Goal: Task Accomplishment & Management: Manage account settings

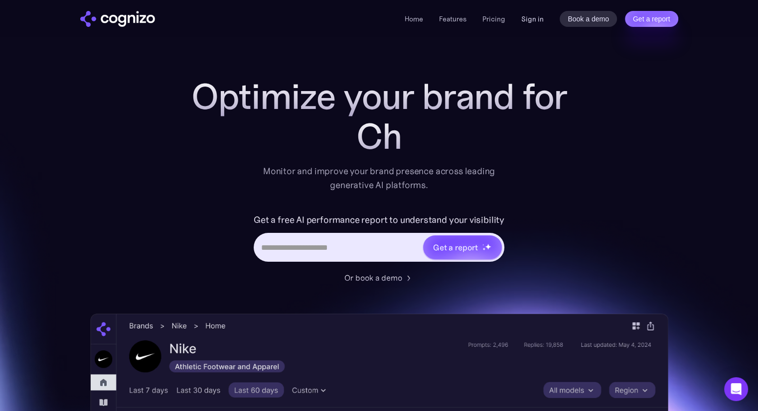
click at [534, 22] on link "Sign in" at bounding box center [532, 19] width 22 height 12
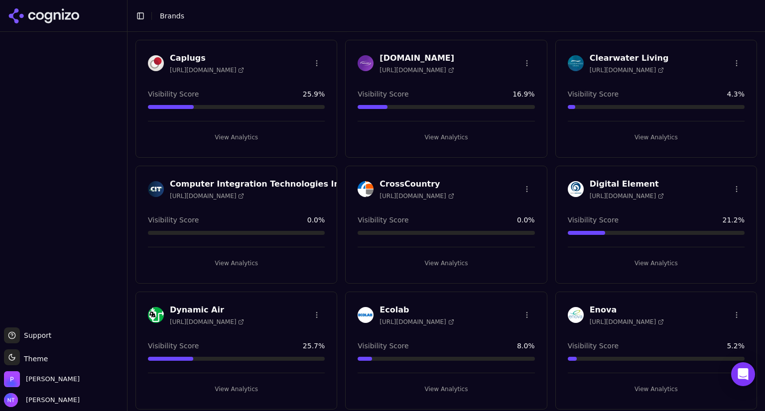
scroll to position [300, 0]
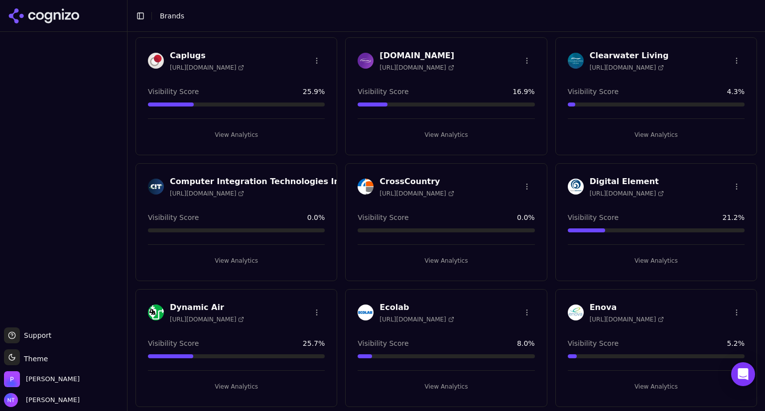
click at [199, 306] on h3 "Dynamic Air" at bounding box center [207, 308] width 74 height 12
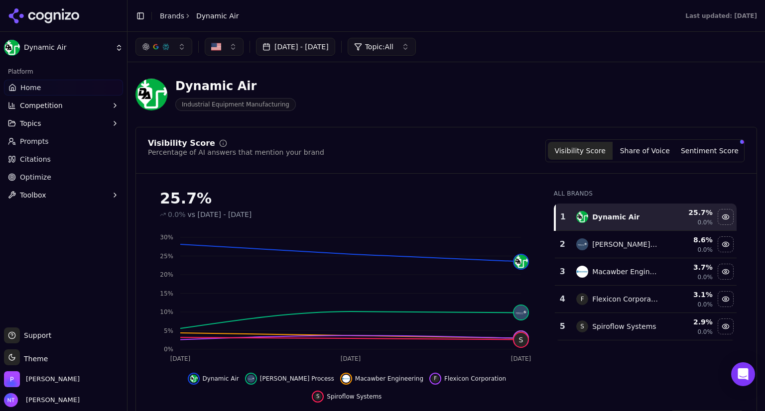
click at [629, 155] on button "Share of Voice" at bounding box center [645, 151] width 65 height 18
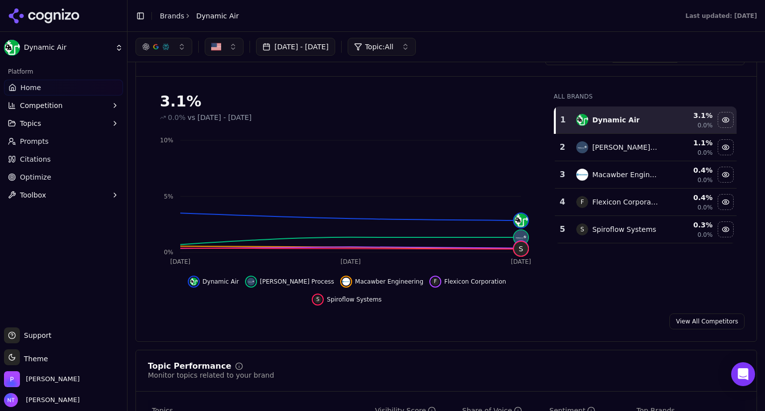
scroll to position [83, 0]
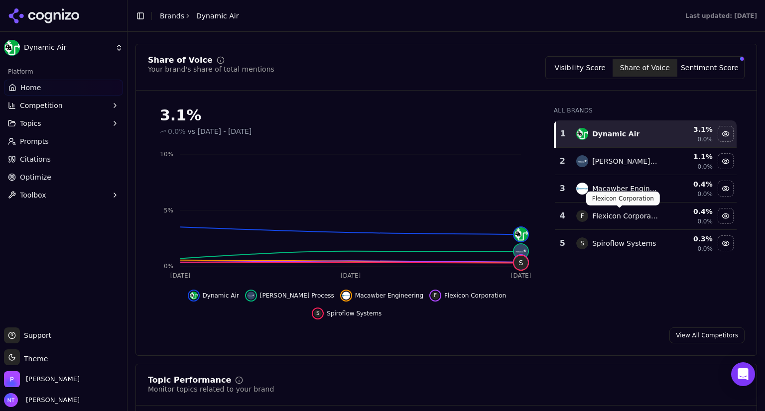
click at [684, 328] on link "View All Competitors" at bounding box center [706, 336] width 75 height 16
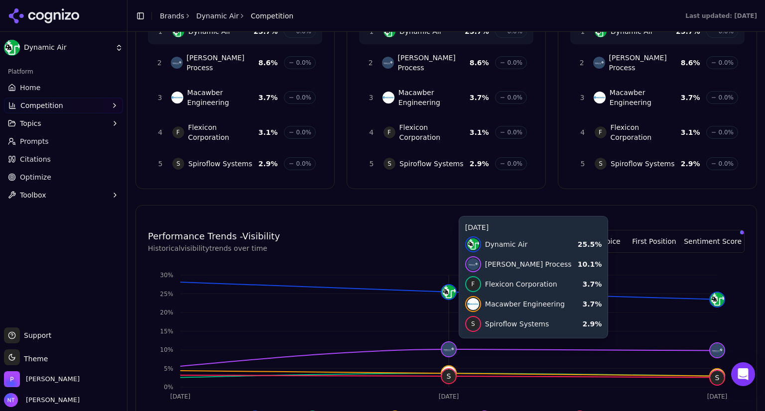
scroll to position [135, 0]
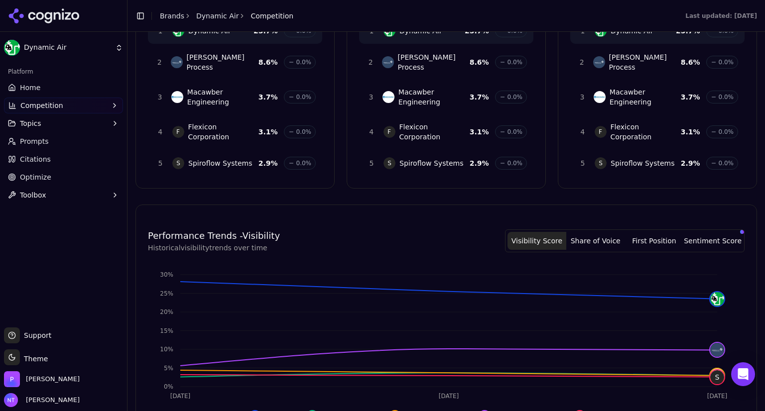
click at [36, 155] on span "Citations" at bounding box center [35, 159] width 31 height 10
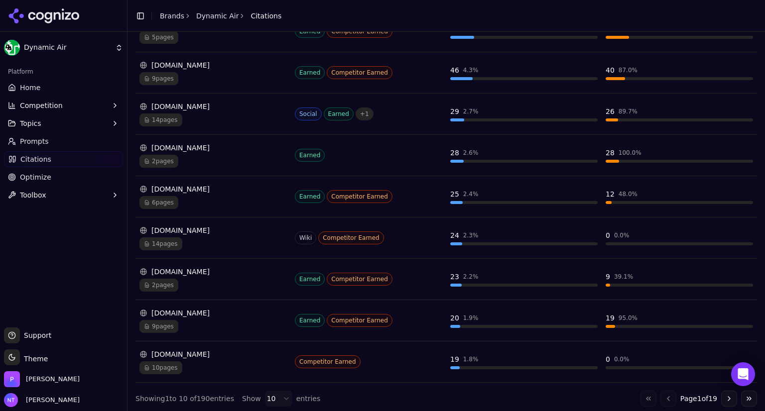
scroll to position [252, 0]
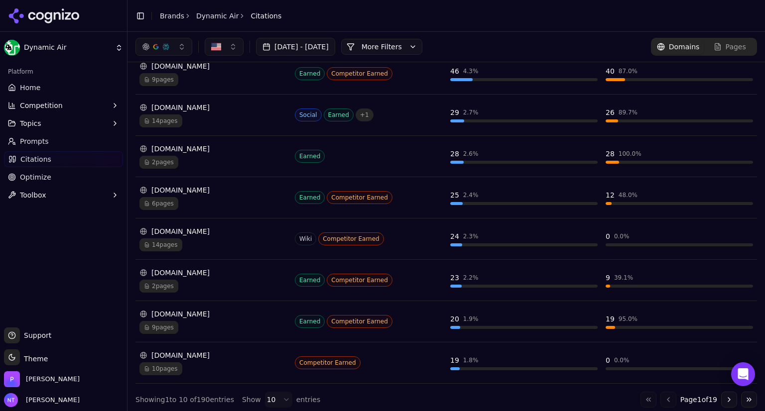
click at [41, 120] on button "Topics" at bounding box center [63, 124] width 119 height 16
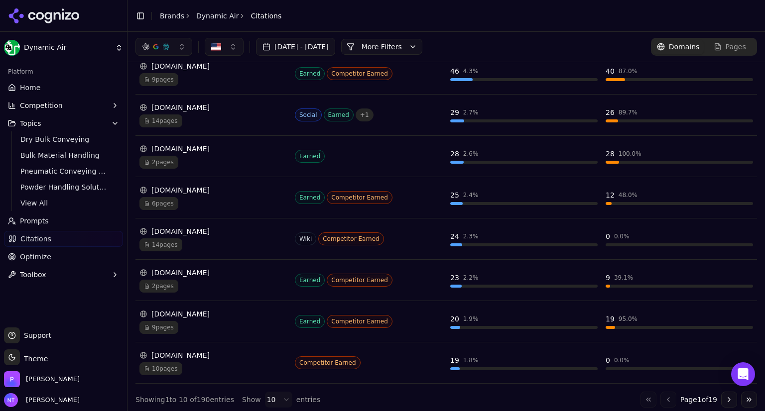
click at [60, 276] on button "Toolbox" at bounding box center [63, 275] width 119 height 16
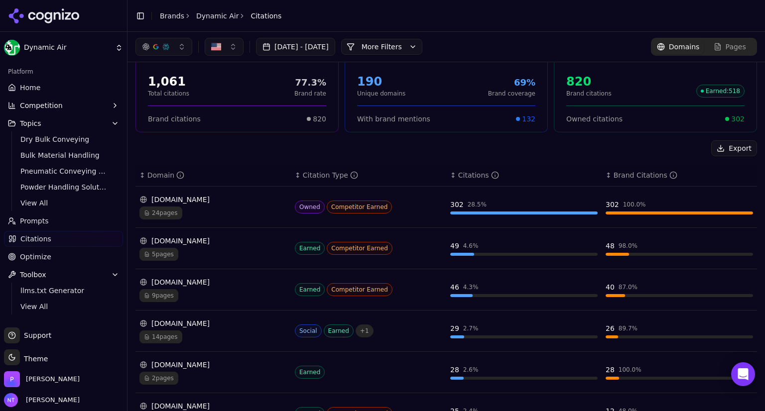
scroll to position [37, 0]
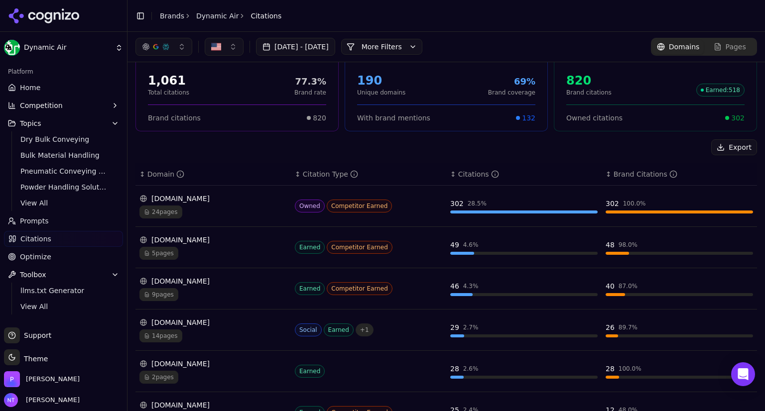
click at [188, 325] on div "[DOMAIN_NAME]" at bounding box center [212, 323] width 147 height 10
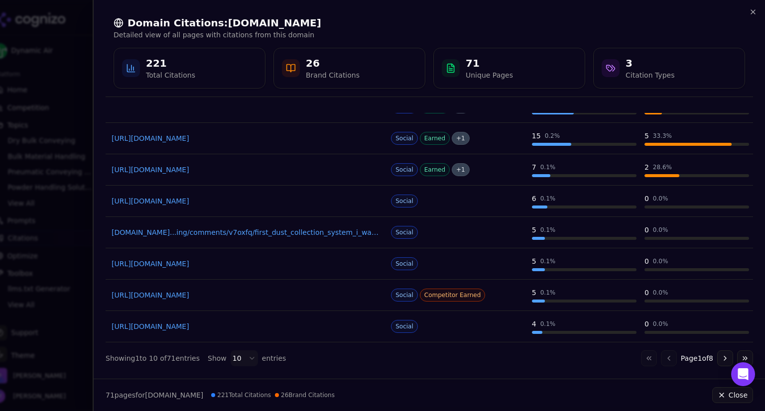
scroll to position [133, 0]
click at [726, 391] on button "Close" at bounding box center [732, 396] width 41 height 16
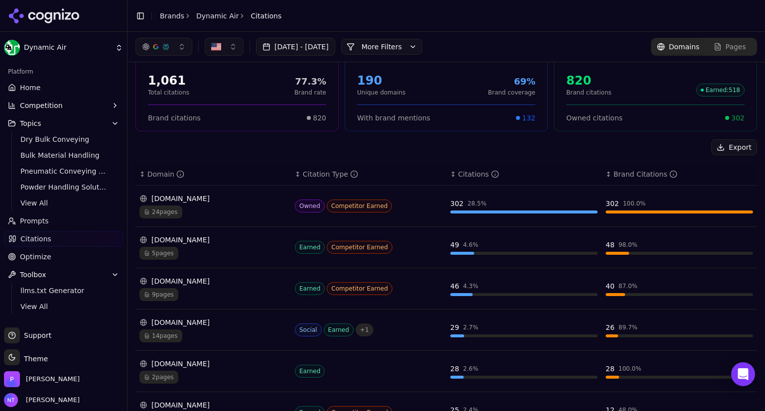
click at [22, 94] on link "Home" at bounding box center [63, 88] width 119 height 16
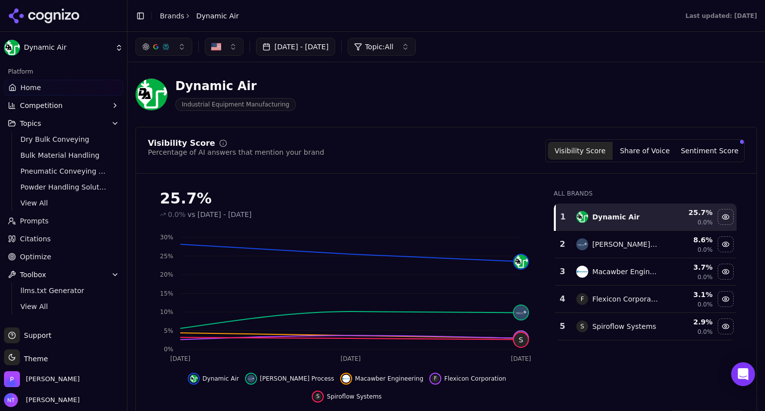
click at [64, 19] on icon at bounding box center [44, 15] width 72 height 15
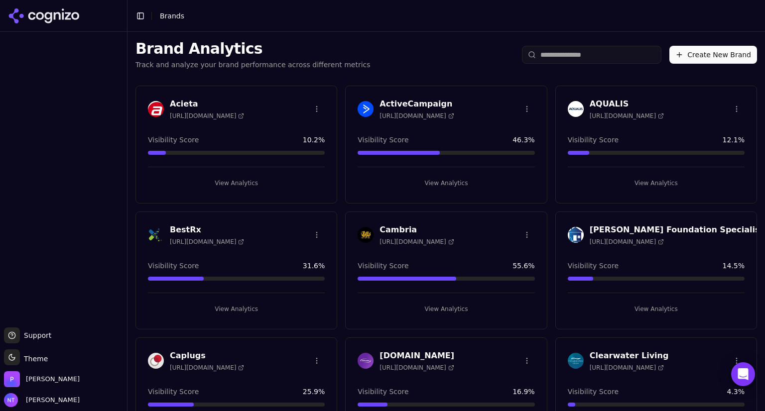
click at [702, 51] on button "Create New Brand" at bounding box center [713, 55] width 88 height 18
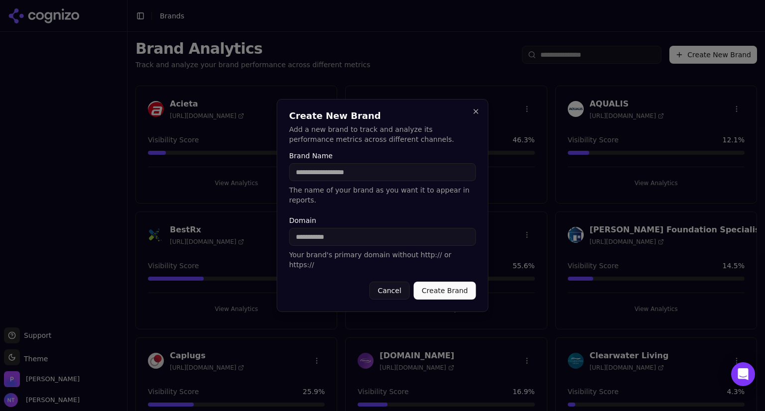
click at [351, 181] on input "Brand Name" at bounding box center [382, 172] width 187 height 18
type input "**********"
click at [296, 238] on input "Domain" at bounding box center [382, 237] width 187 height 18
type input "**********"
click at [440, 282] on button "Create Brand" at bounding box center [445, 291] width 62 height 18
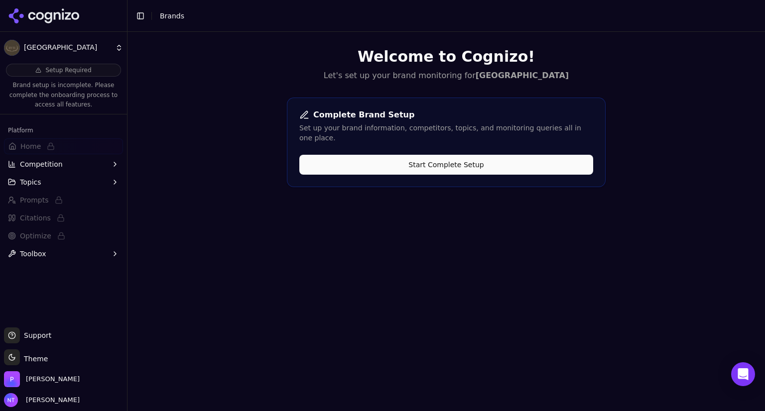
click at [434, 157] on button "Start Complete Setup" at bounding box center [446, 165] width 294 height 20
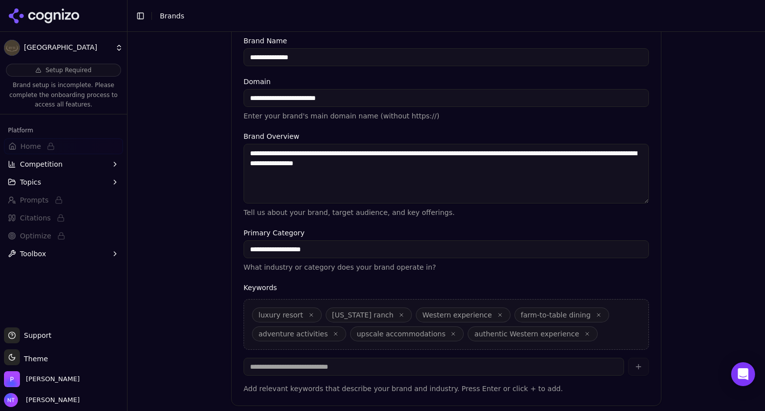
scroll to position [231, 0]
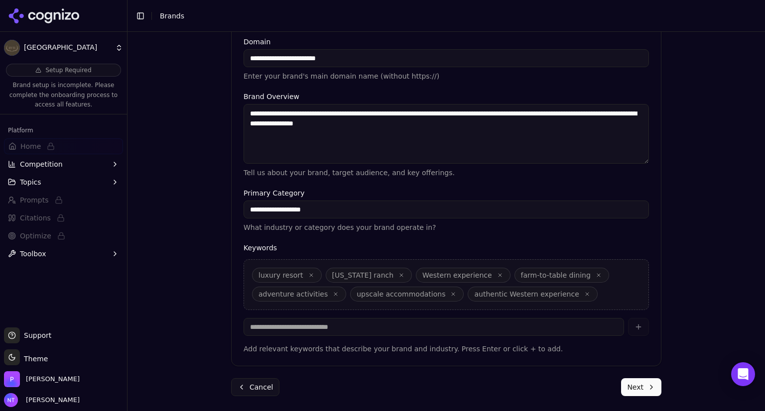
click at [632, 385] on button "Next" at bounding box center [641, 388] width 40 height 18
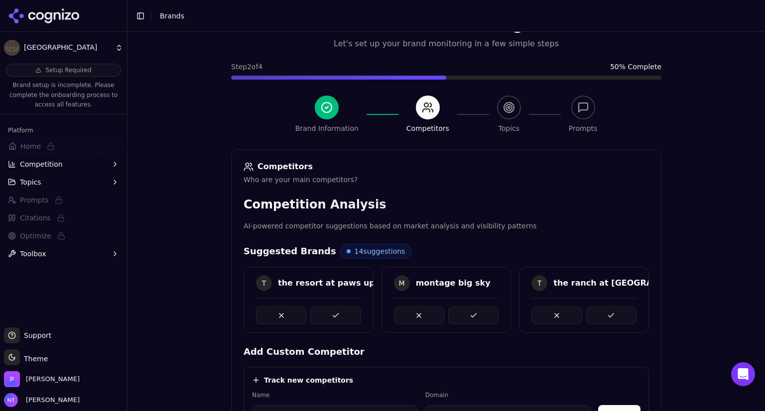
scroll to position [229, 0]
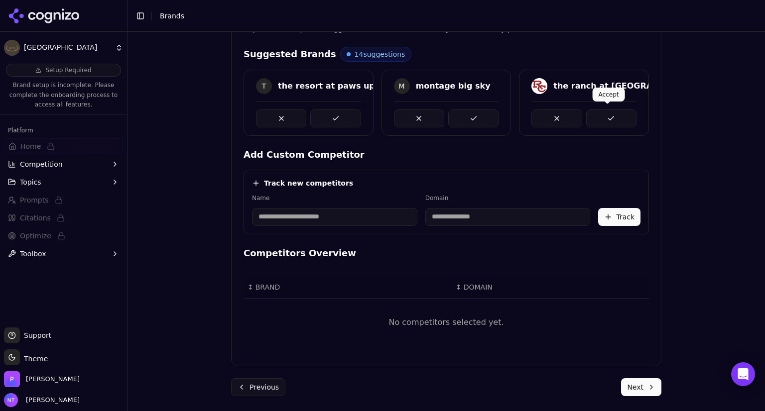
click at [609, 118] on button at bounding box center [611, 119] width 50 height 18
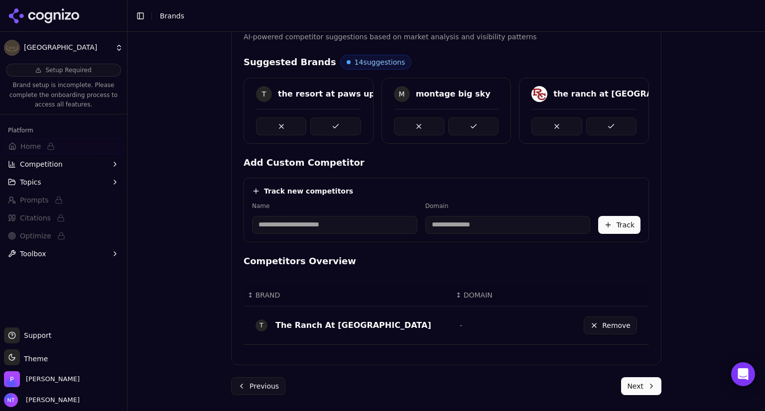
scroll to position [220, 0]
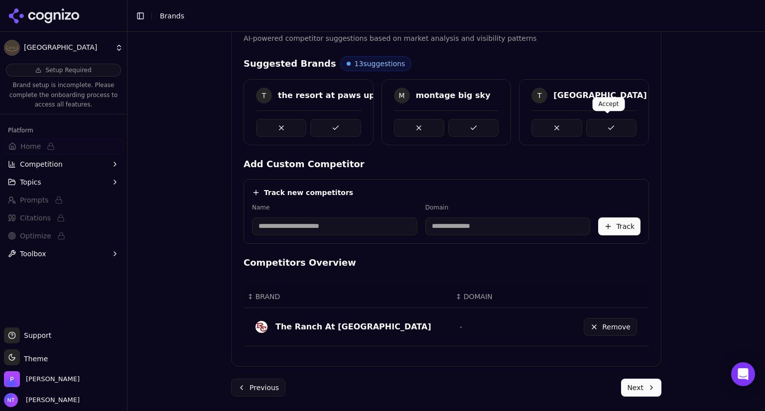
click at [614, 123] on button at bounding box center [611, 128] width 50 height 18
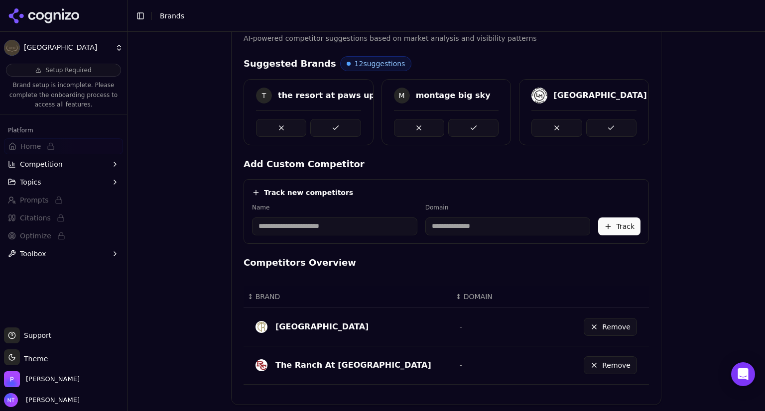
click at [614, 123] on button at bounding box center [611, 128] width 50 height 18
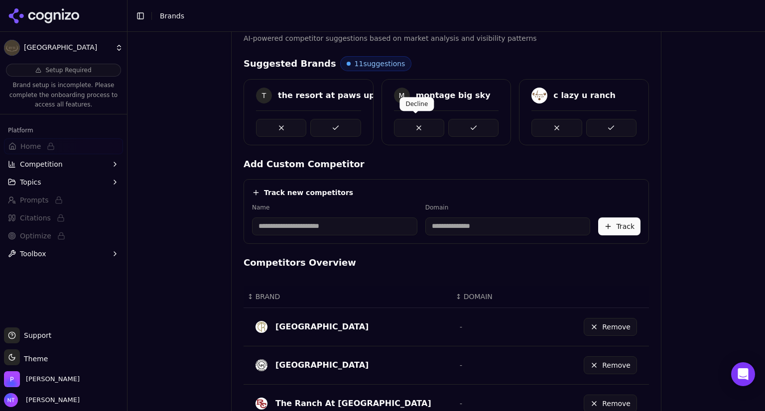
click at [415, 126] on button at bounding box center [419, 128] width 50 height 18
click at [267, 127] on button at bounding box center [281, 128] width 50 height 18
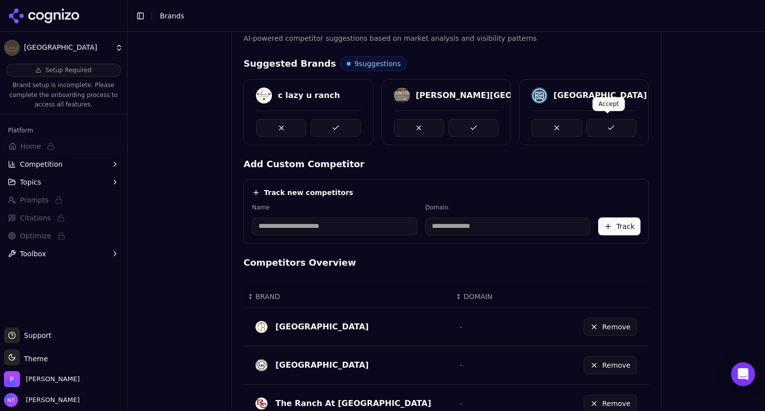
click at [610, 128] on button at bounding box center [611, 128] width 50 height 18
click at [289, 125] on button at bounding box center [281, 128] width 50 height 18
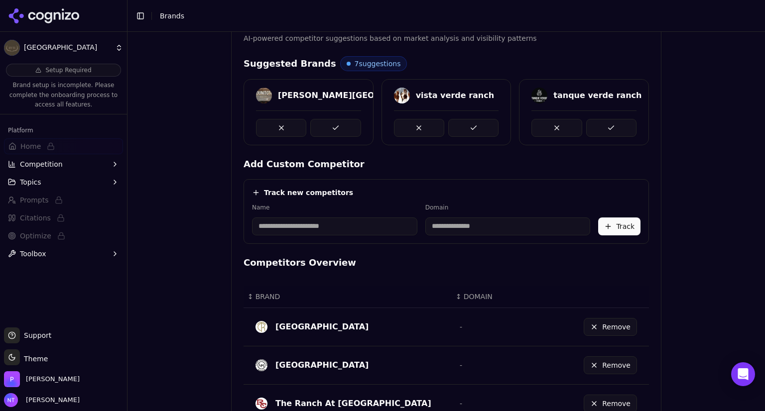
click at [289, 125] on button at bounding box center [281, 128] width 50 height 18
click at [321, 127] on button at bounding box center [335, 128] width 50 height 18
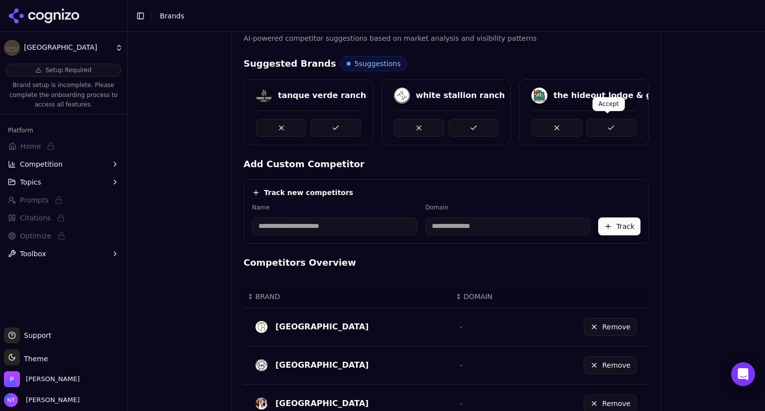
click at [620, 122] on button at bounding box center [611, 128] width 50 height 18
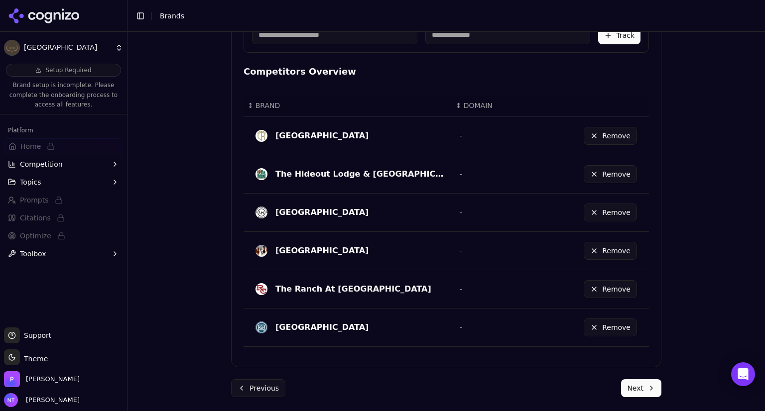
scroll to position [411, 0]
click at [642, 392] on button "Next" at bounding box center [641, 389] width 40 height 18
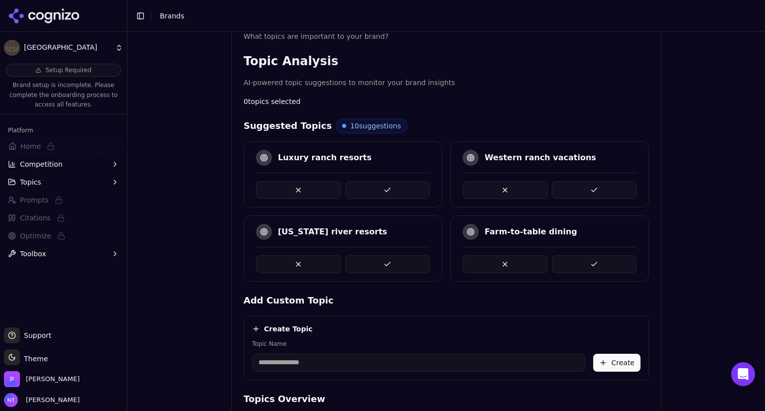
scroll to position [173, 0]
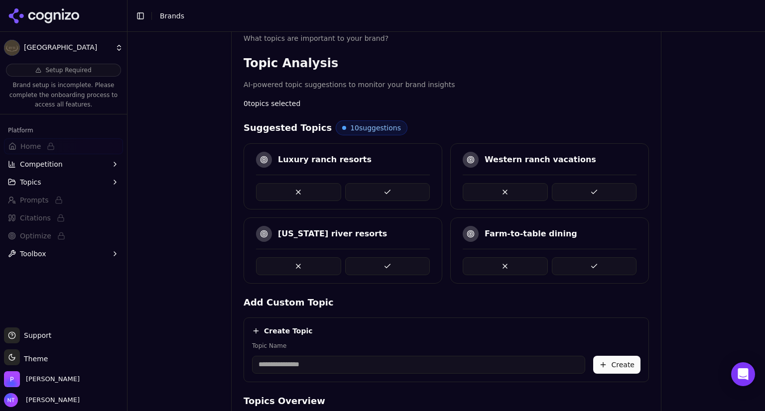
click at [401, 191] on button at bounding box center [387, 192] width 85 height 18
click at [585, 189] on button at bounding box center [594, 192] width 85 height 18
click at [396, 186] on button at bounding box center [387, 192] width 85 height 18
click at [514, 259] on button at bounding box center [505, 267] width 85 height 18
click at [391, 261] on button at bounding box center [387, 267] width 85 height 18
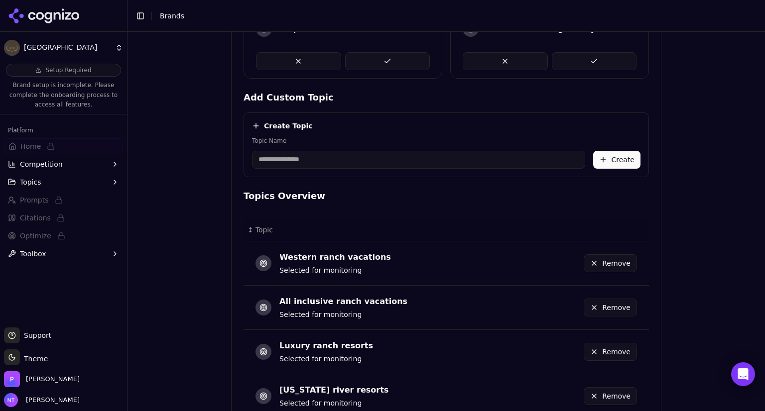
scroll to position [450, 0]
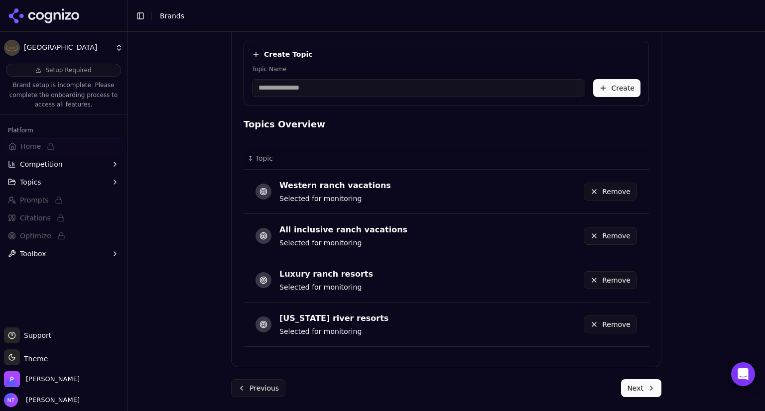
click at [637, 382] on button "Next" at bounding box center [641, 389] width 40 height 18
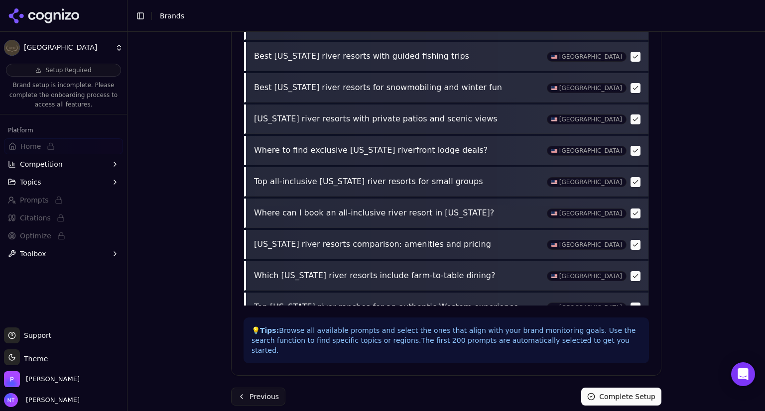
scroll to position [6090, 0]
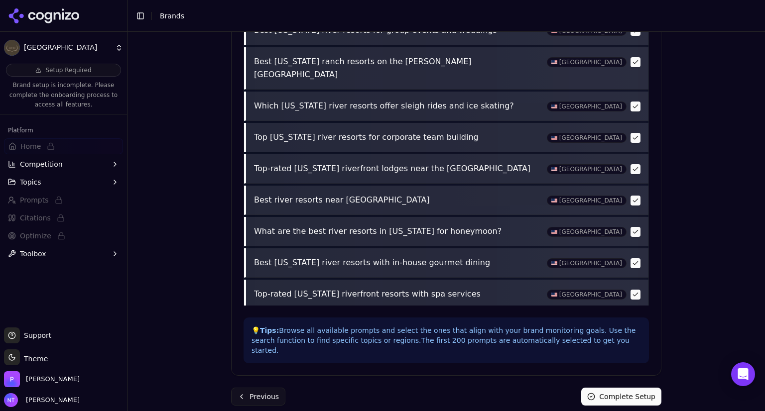
click at [613, 388] on button "Complete Setup" at bounding box center [621, 397] width 80 height 18
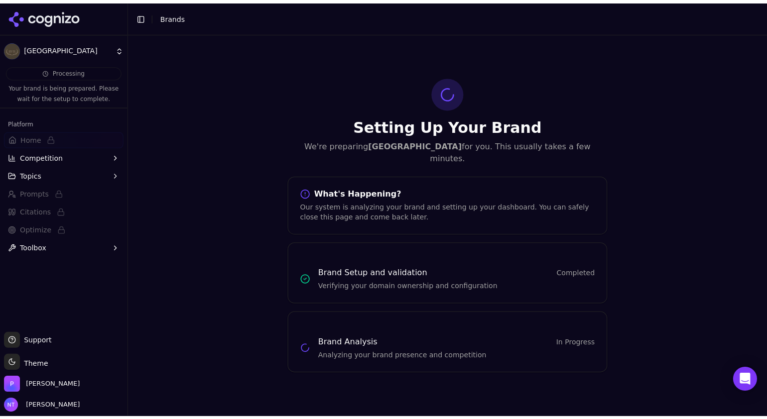
scroll to position [0, 0]
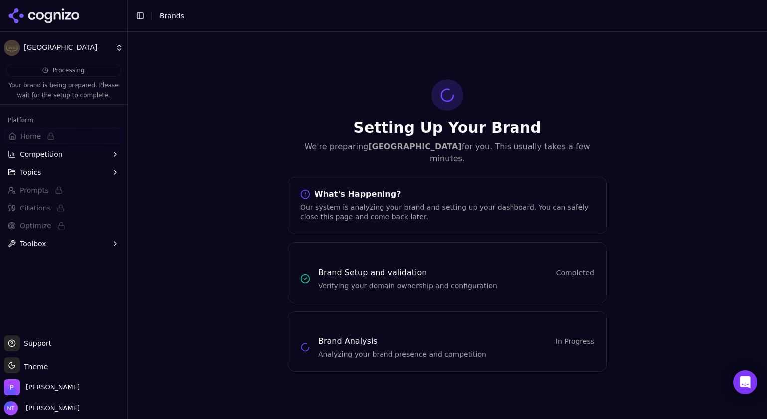
click at [41, 172] on button "Topics" at bounding box center [63, 172] width 119 height 16
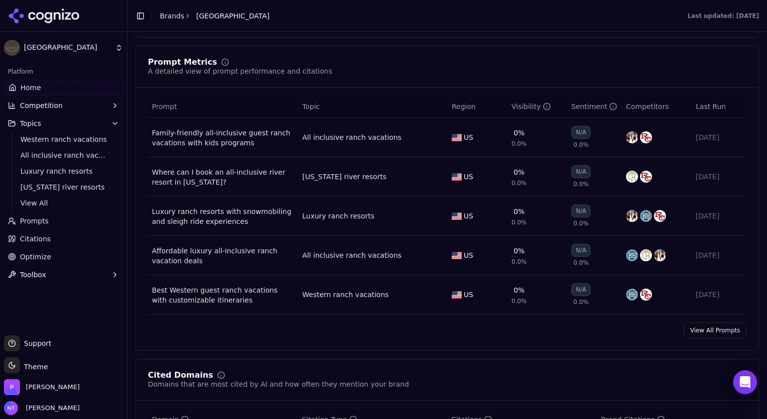
scroll to position [675, 0]
click at [344, 174] on div "[US_STATE] river resorts" at bounding box center [344, 177] width 84 height 10
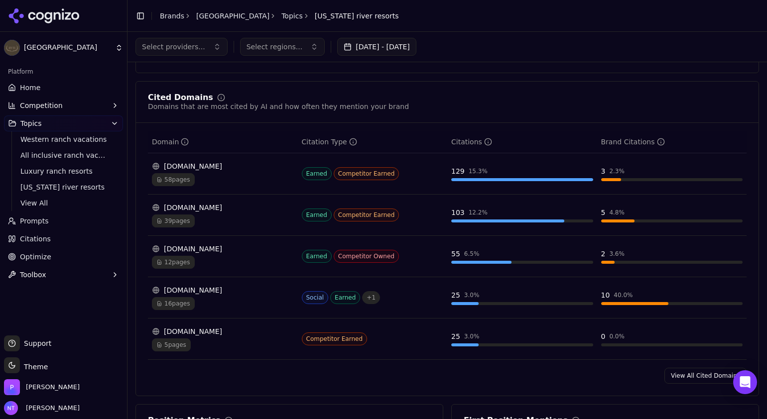
scroll to position [623, 0]
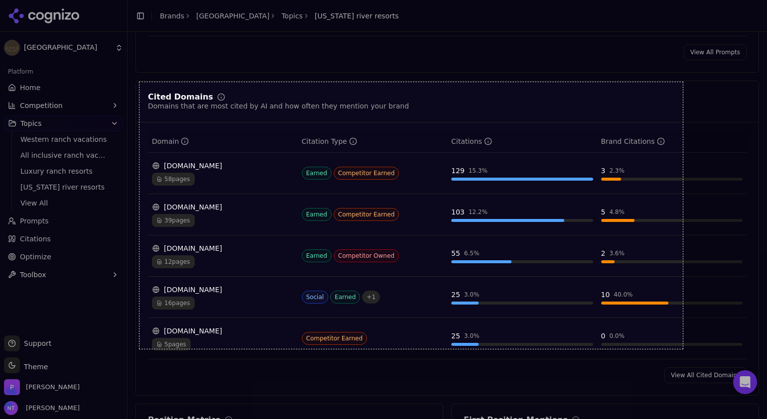
drag, startPoint x: 139, startPoint y: 82, endPoint x: 683, endPoint y: 349, distance: 605.4
click at [683, 349] on div "1091 X 536" at bounding box center [383, 209] width 767 height 419
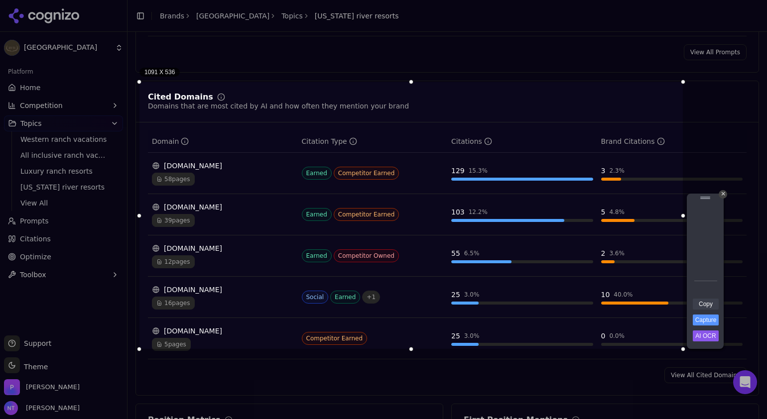
click at [703, 305] on link "Copy" at bounding box center [706, 304] width 26 height 11
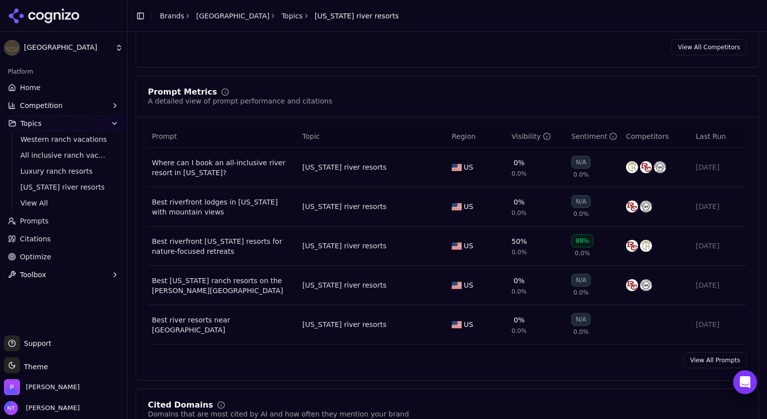
scroll to position [315, 0]
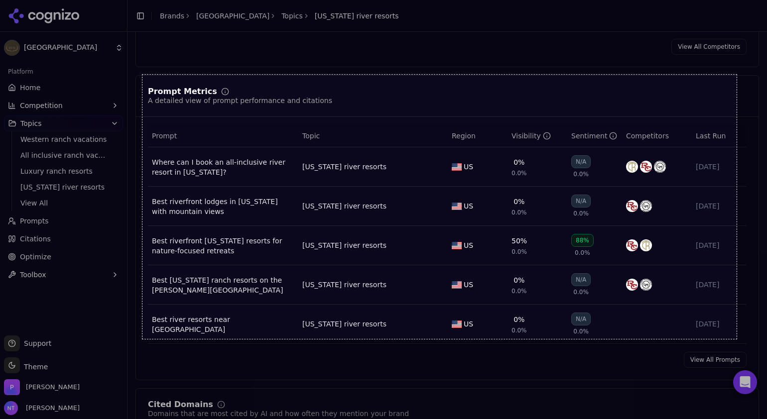
drag, startPoint x: 142, startPoint y: 75, endPoint x: 737, endPoint y: 339, distance: 650.4
click at [737, 339] on div "1193 X 531" at bounding box center [383, 209] width 767 height 419
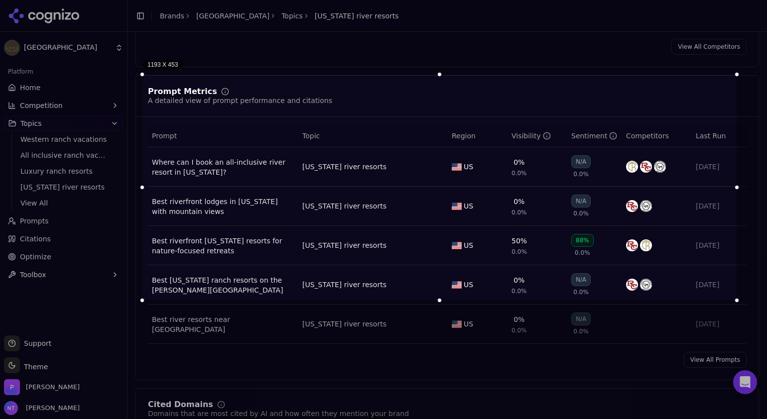
drag, startPoint x: 440, startPoint y: 340, endPoint x: 440, endPoint y: 301, distance: 38.9
click at [440, 301] on div at bounding box center [439, 300] width 594 height 4
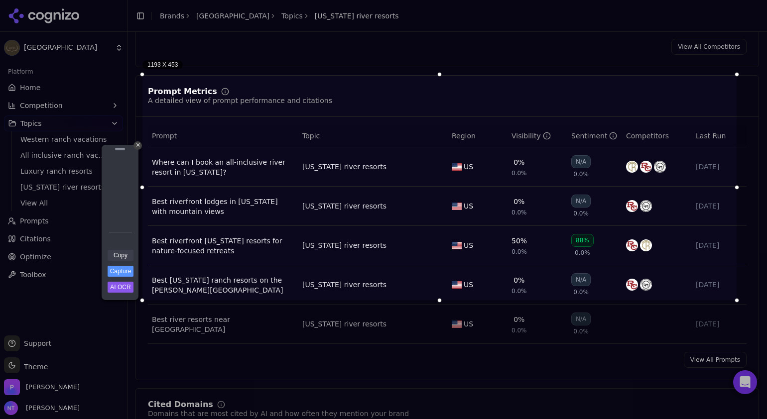
click at [120, 255] on link "Copy" at bounding box center [121, 255] width 26 height 11
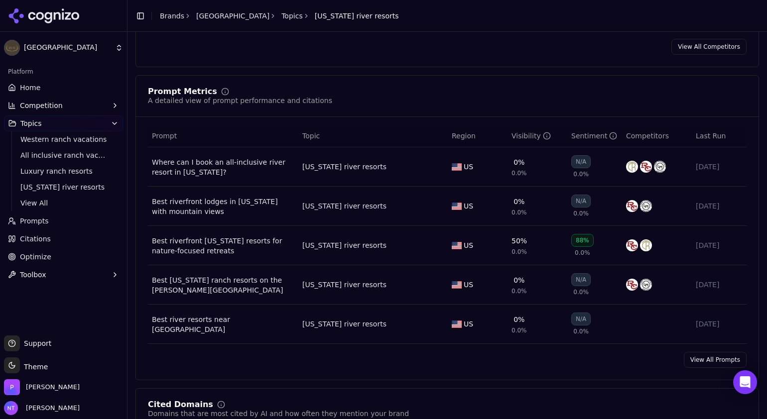
click at [42, 275] on span "Toolbox" at bounding box center [33, 275] width 26 height 10
click at [40, 305] on span "View All" at bounding box center [63, 307] width 87 height 10
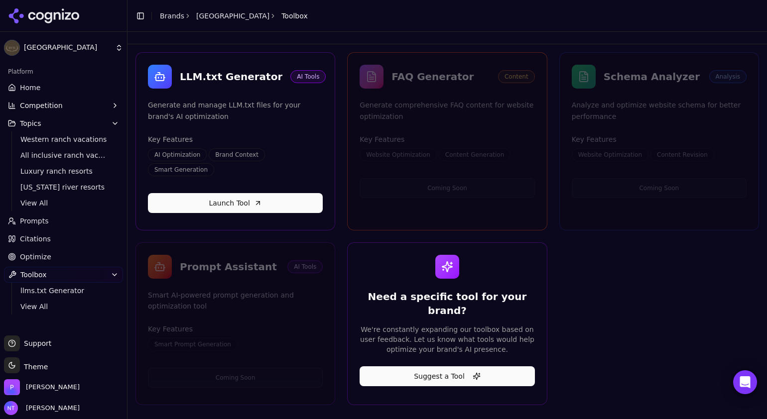
click at [43, 258] on span "Optimize" at bounding box center [35, 257] width 31 height 10
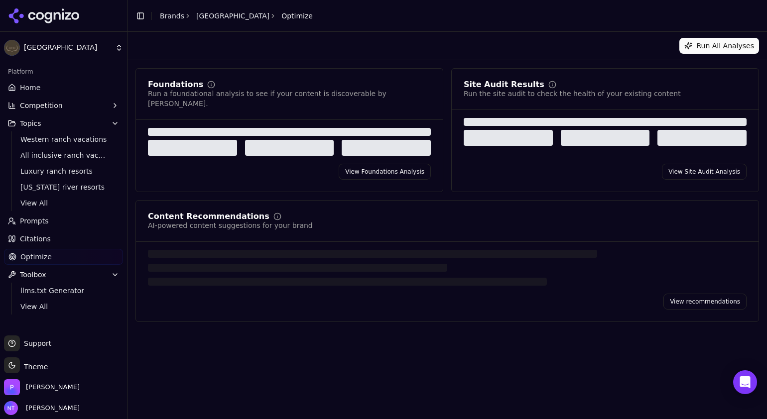
click at [376, 164] on link "View Foundations Analysis" at bounding box center [385, 172] width 92 height 16
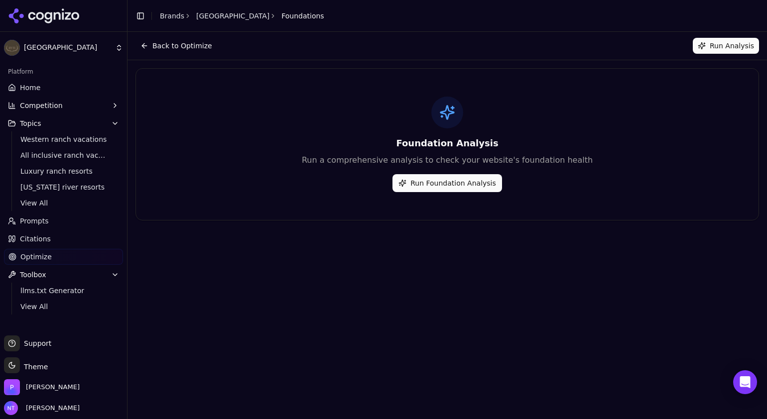
click at [463, 187] on button "Run Foundation Analysis" at bounding box center [447, 183] width 110 height 18
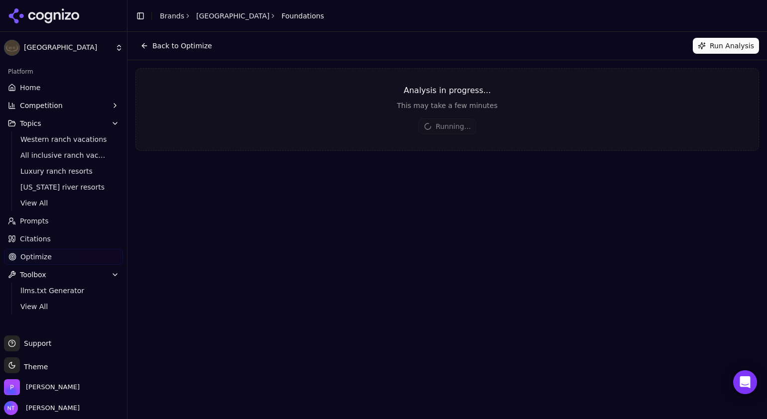
click at [26, 222] on span "Prompts" at bounding box center [34, 221] width 29 height 10
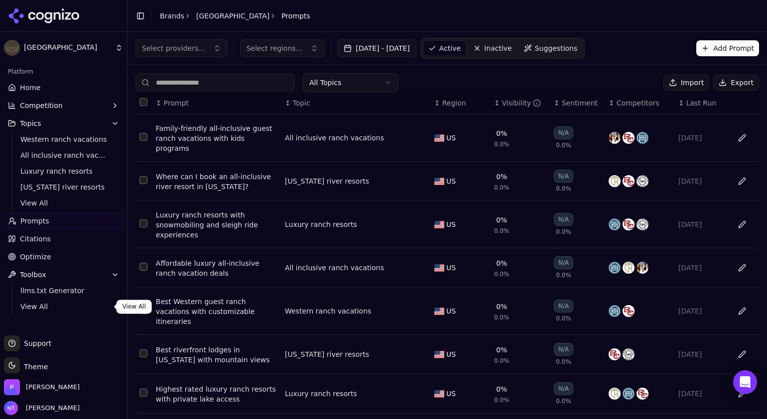
click at [36, 308] on span "View All" at bounding box center [63, 307] width 87 height 10
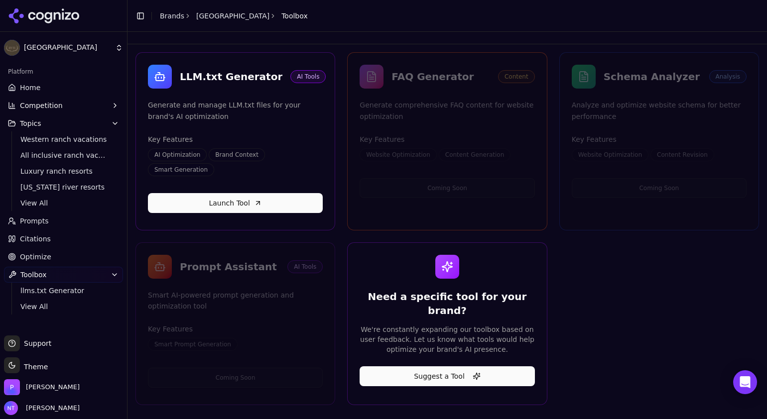
click at [34, 264] on link "Optimize" at bounding box center [63, 257] width 119 height 16
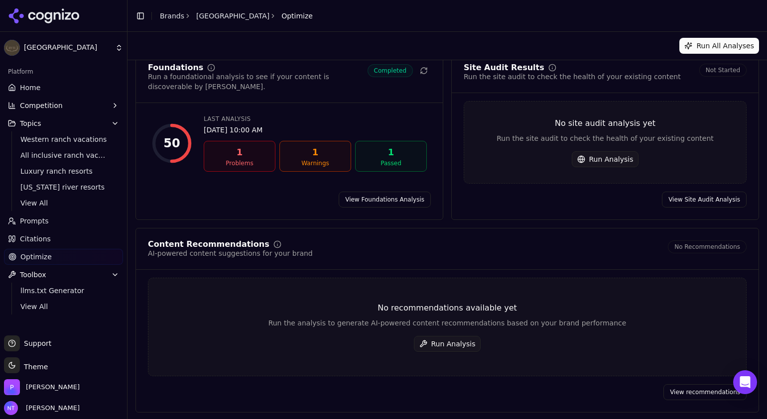
scroll to position [17, 0]
click at [385, 201] on link "View Foundations Analysis" at bounding box center [385, 200] width 92 height 16
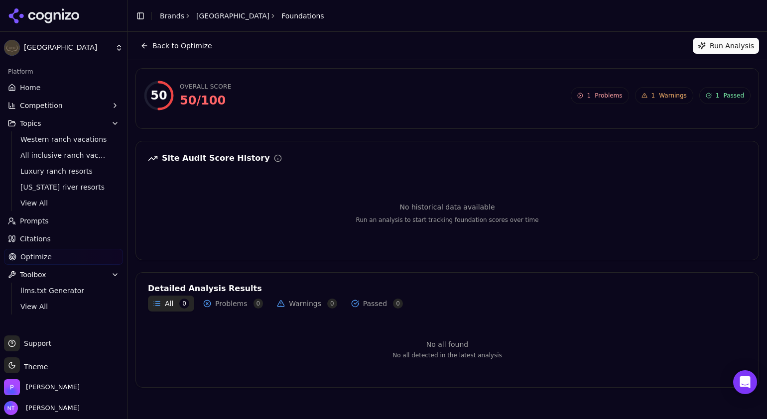
click at [675, 96] on span "Warnings" at bounding box center [673, 96] width 28 height 8
click at [618, 96] on span "Problems" at bounding box center [608, 96] width 27 height 8
click at [717, 50] on button "Run Analysis" at bounding box center [726, 46] width 66 height 16
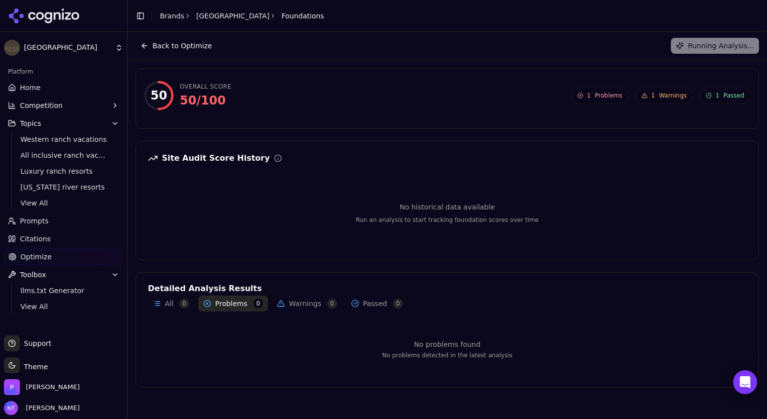
click at [199, 48] on button "Back to Optimize" at bounding box center [176, 46] width 82 height 16
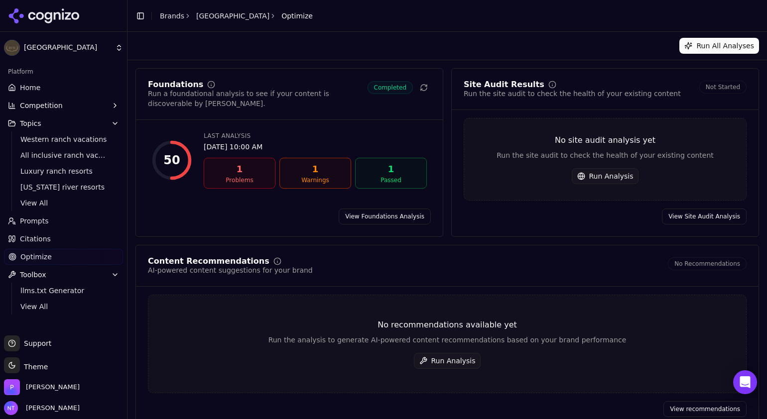
scroll to position [17, 0]
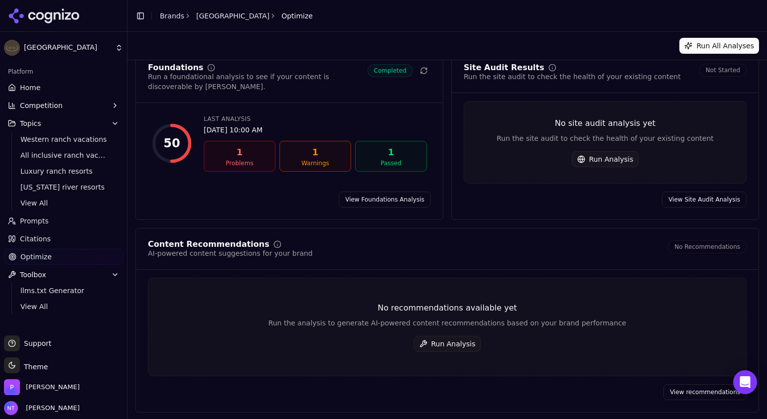
click at [602, 158] on button "Run Analysis" at bounding box center [605, 159] width 67 height 16
click at [389, 196] on link "View Foundations Analysis" at bounding box center [385, 200] width 92 height 16
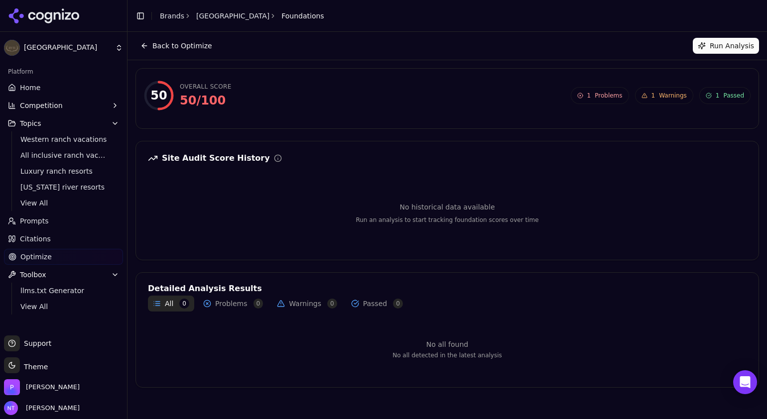
click at [169, 48] on button "Back to Optimize" at bounding box center [176, 46] width 82 height 16
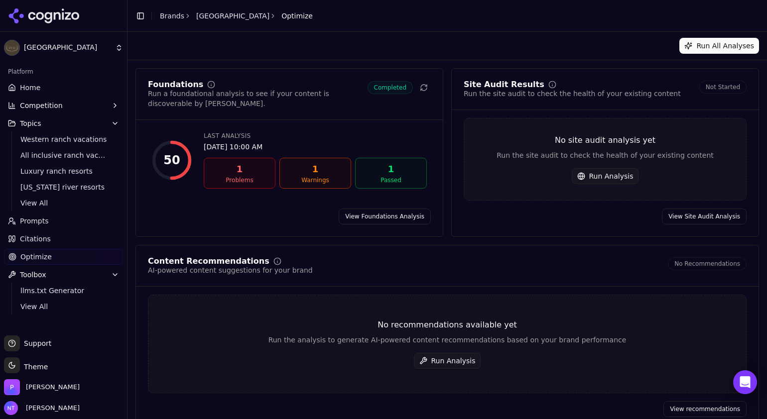
click at [692, 47] on button "Run All Analyses" at bounding box center [719, 46] width 80 height 16
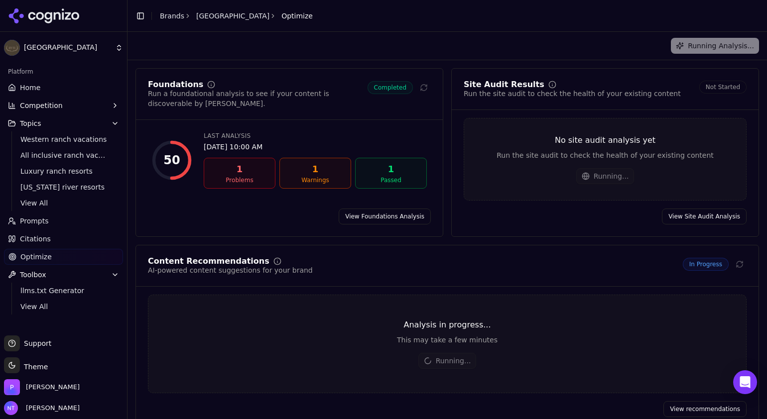
click at [37, 273] on span "Toolbox" at bounding box center [33, 275] width 26 height 10
click at [35, 306] on span "View All" at bounding box center [63, 307] width 87 height 10
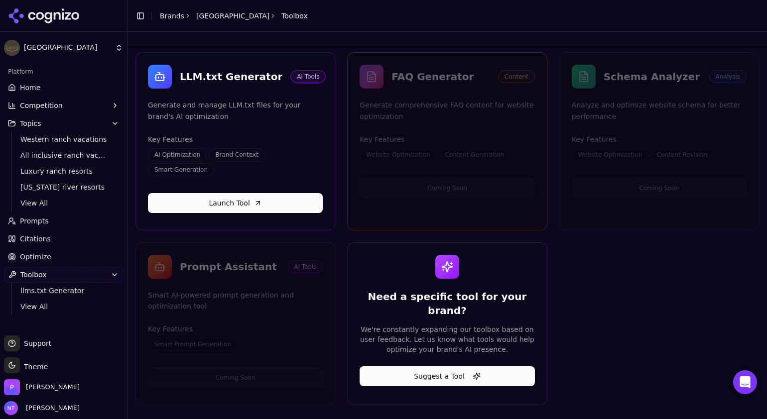
click at [34, 263] on link "Optimize" at bounding box center [63, 257] width 119 height 16
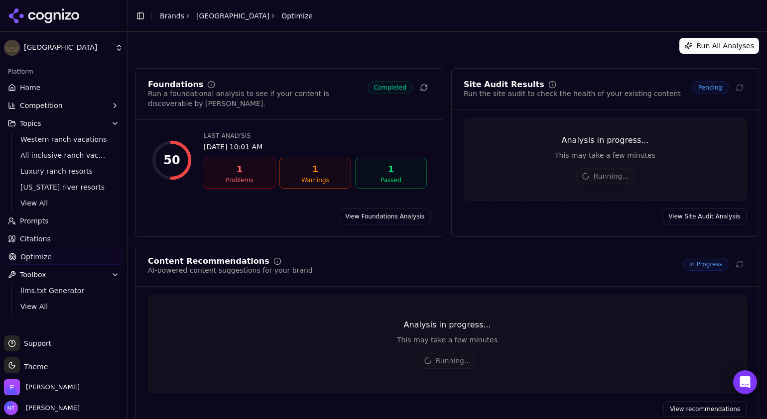
click at [40, 240] on span "Citations" at bounding box center [35, 239] width 31 height 10
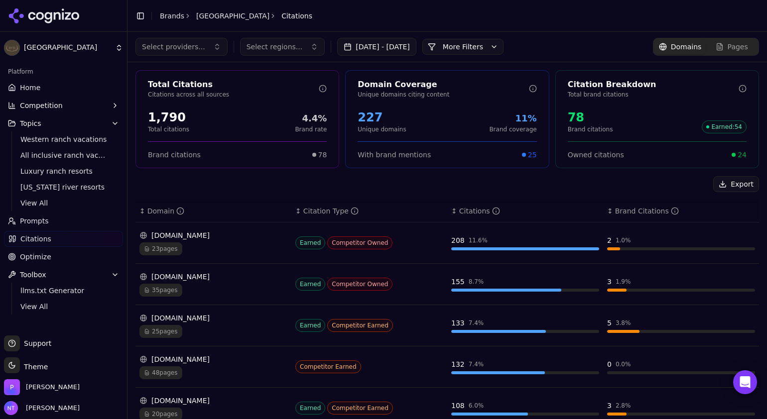
click at [35, 220] on span "Prompts" at bounding box center [34, 221] width 29 height 10
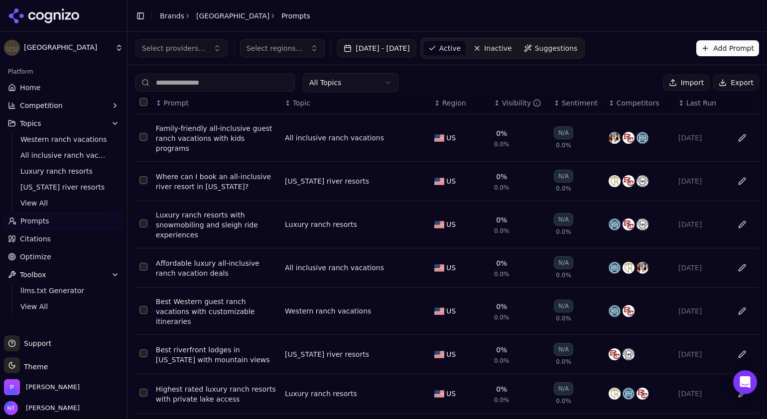
click at [34, 260] on span "Optimize" at bounding box center [35, 257] width 31 height 10
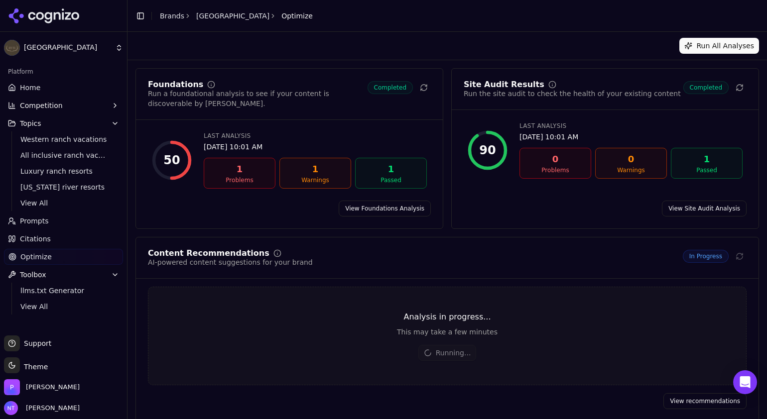
click at [703, 201] on link "View Site Audit Analysis" at bounding box center [704, 209] width 85 height 16
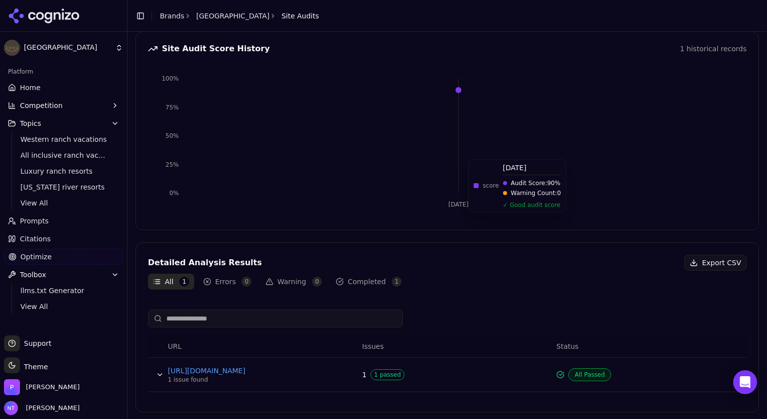
scroll to position [110, 0]
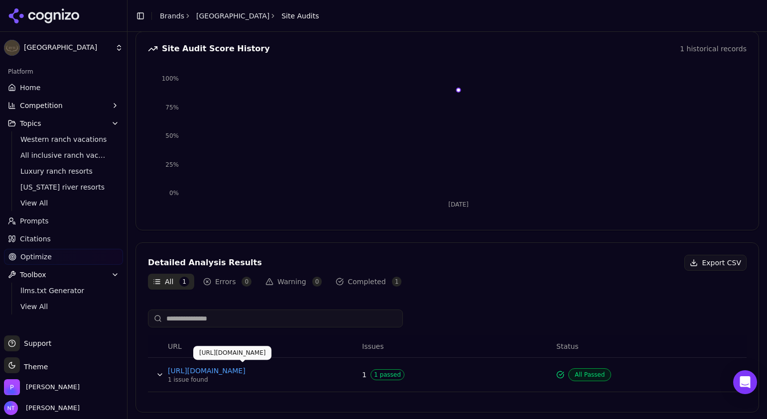
click at [217, 372] on link "[URL][DOMAIN_NAME]" at bounding box center [242, 371] width 149 height 10
click at [158, 373] on button "Data table" at bounding box center [160, 375] width 16 height 16
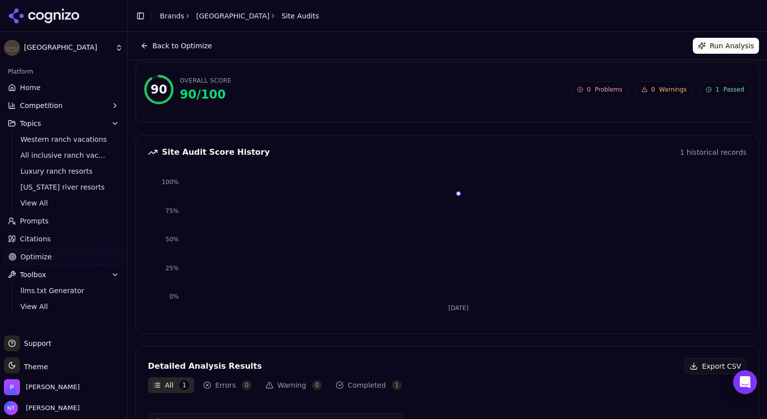
scroll to position [0, 0]
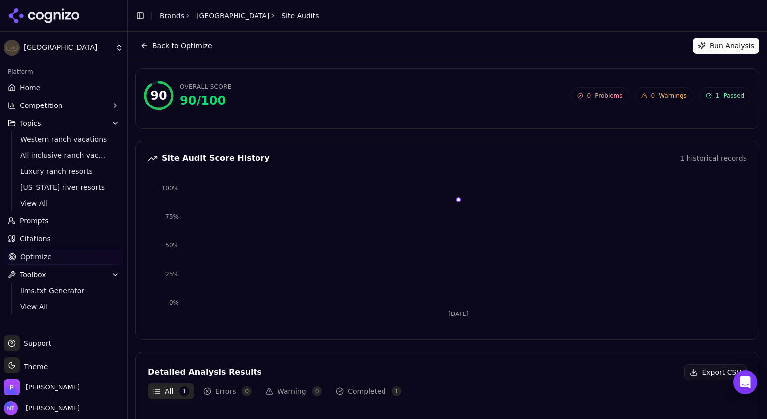
click at [46, 232] on link "Citations" at bounding box center [63, 239] width 119 height 16
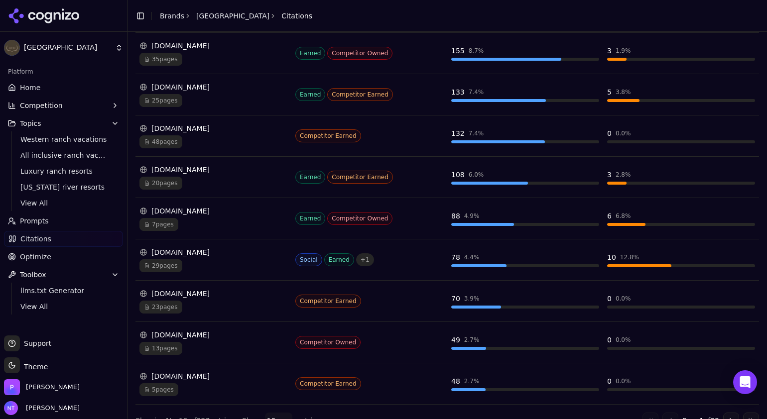
scroll to position [245, 0]
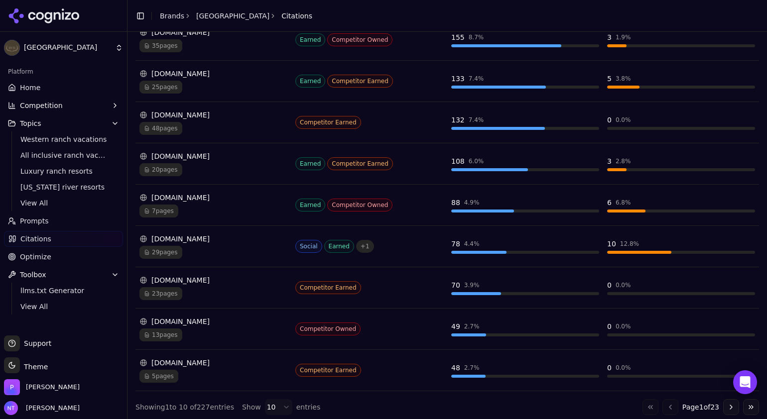
click at [175, 246] on span "29 pages" at bounding box center [160, 252] width 43 height 13
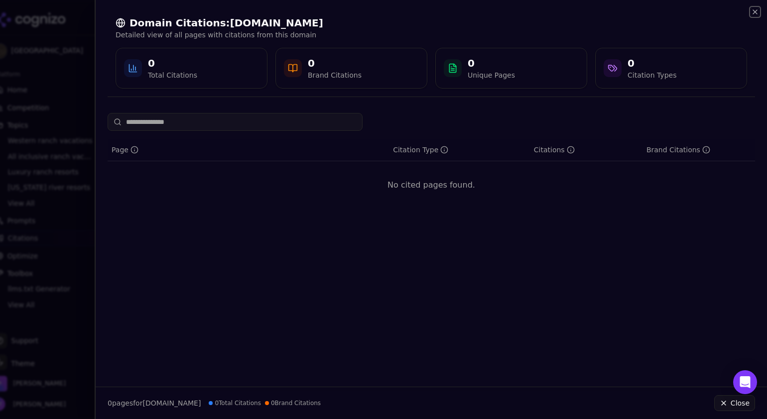
click at [756, 10] on icon "button" at bounding box center [755, 12] width 4 height 4
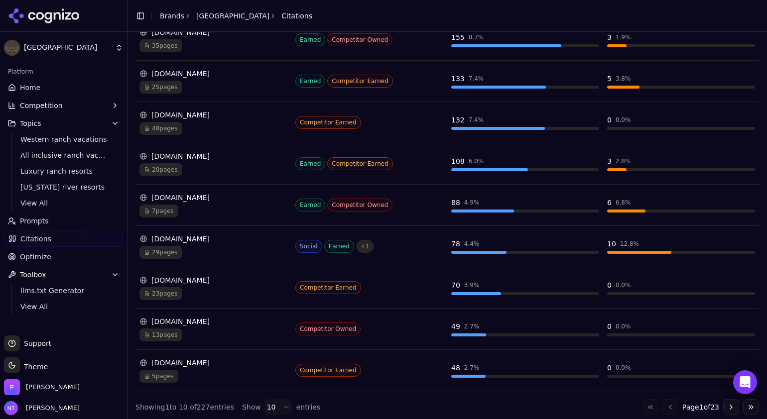
click at [66, 241] on link "Citations" at bounding box center [63, 239] width 119 height 16
click at [213, 155] on div "[DOMAIN_NAME]" at bounding box center [213, 156] width 148 height 10
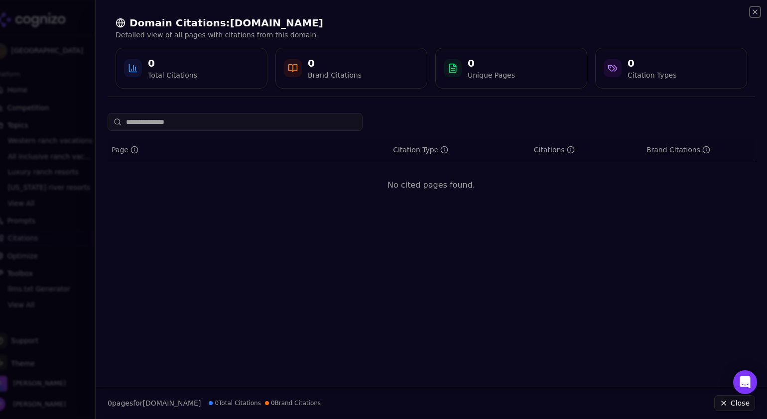
click at [756, 13] on icon "button" at bounding box center [755, 12] width 8 height 8
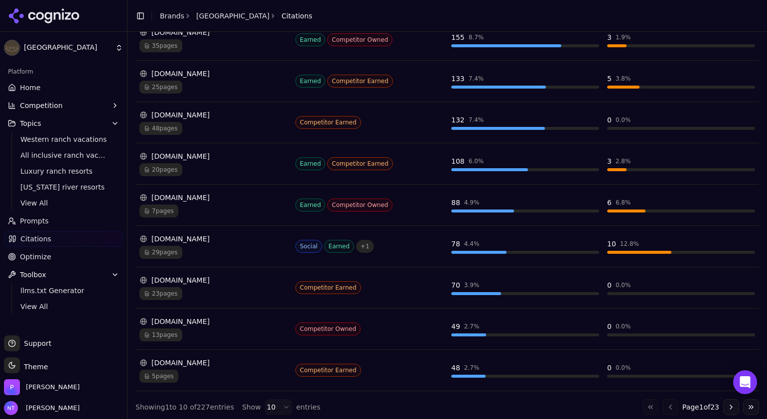
click at [48, 218] on link "Prompts" at bounding box center [63, 221] width 119 height 16
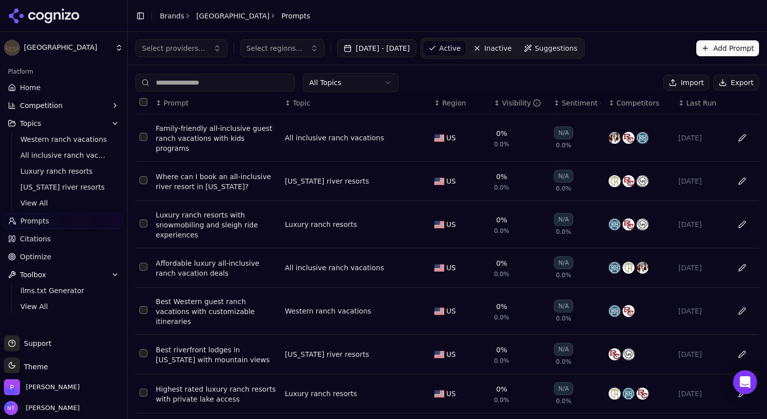
click at [38, 254] on span "Optimize" at bounding box center [35, 257] width 31 height 10
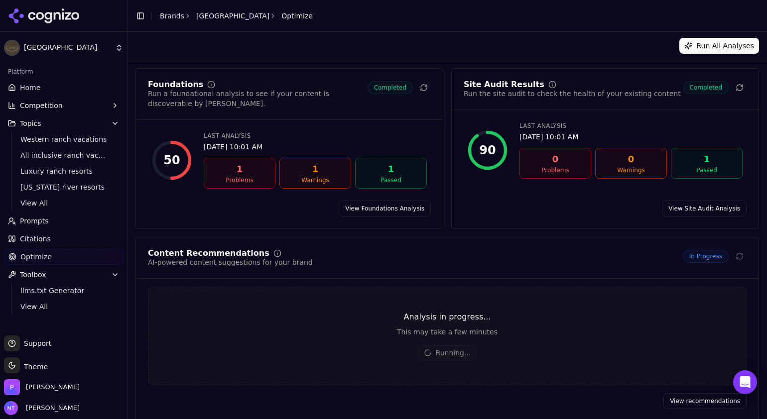
click at [33, 218] on span "Prompts" at bounding box center [34, 221] width 29 height 10
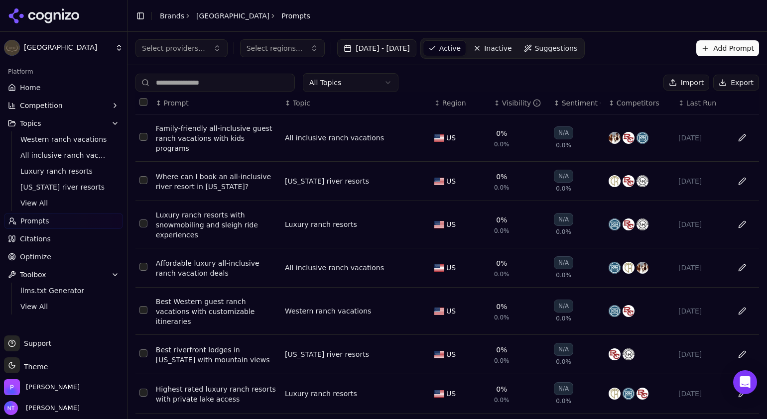
click at [368, 89] on html "[GEOGRAPHIC_DATA] Platform Home Competition Topics Western ranch vacations All …" at bounding box center [383, 209] width 767 height 419
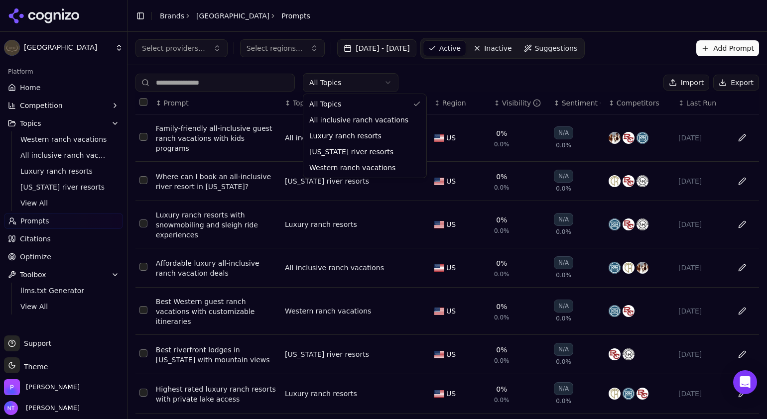
click at [497, 69] on html "[GEOGRAPHIC_DATA] Platform Home Competition Topics Western ranch vacations All …" at bounding box center [383, 209] width 767 height 419
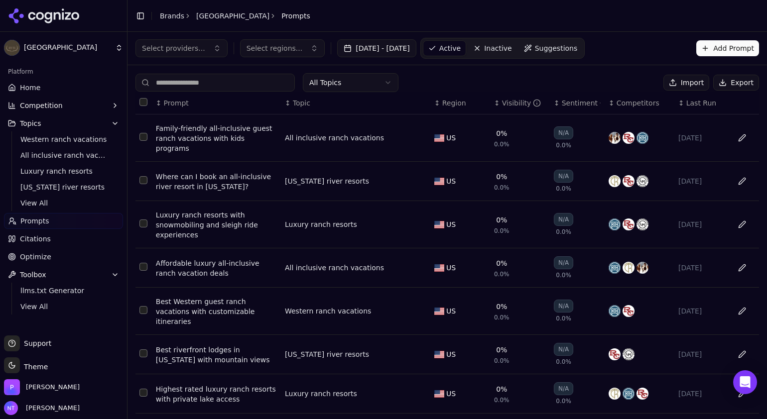
click at [562, 43] on span "Suggestions" at bounding box center [556, 48] width 43 height 10
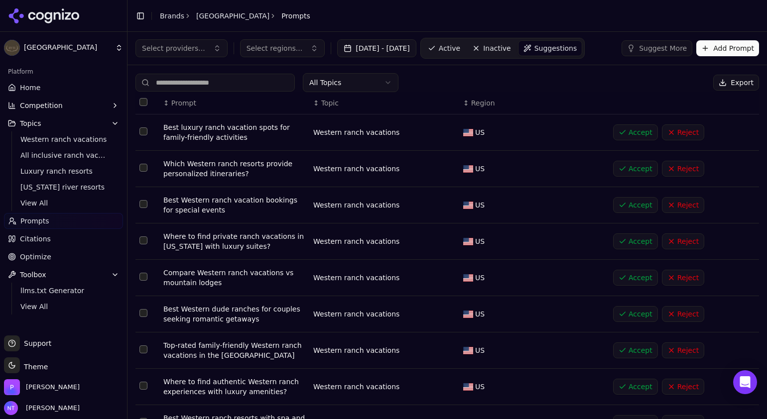
click at [28, 261] on span "Optimize" at bounding box center [35, 257] width 31 height 10
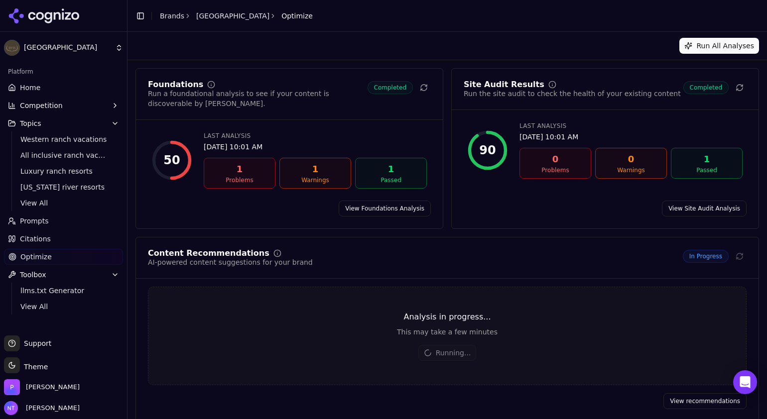
click at [30, 245] on link "Citations" at bounding box center [63, 239] width 119 height 16
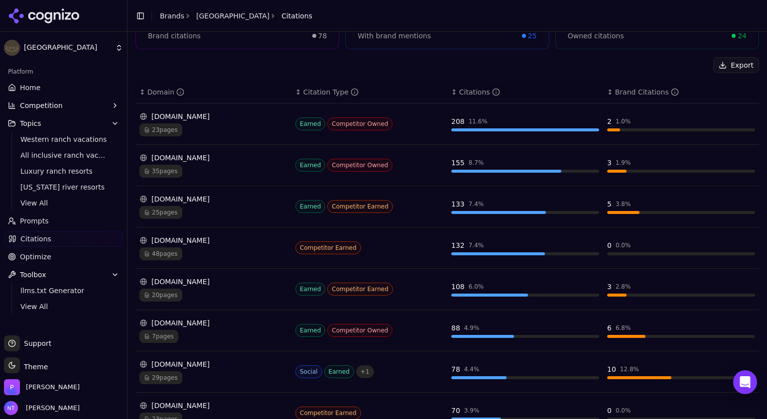
scroll to position [245, 0]
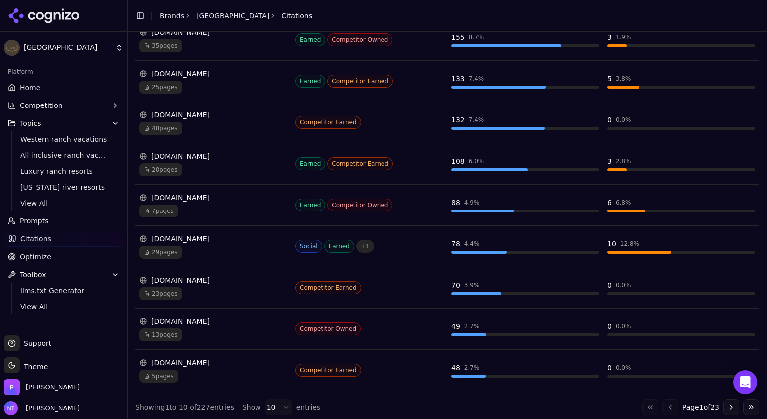
drag, startPoint x: 461, startPoint y: 141, endPoint x: 719, endPoint y: 401, distance: 366.3
click at [723, 401] on button "Go to next page" at bounding box center [731, 407] width 16 height 16
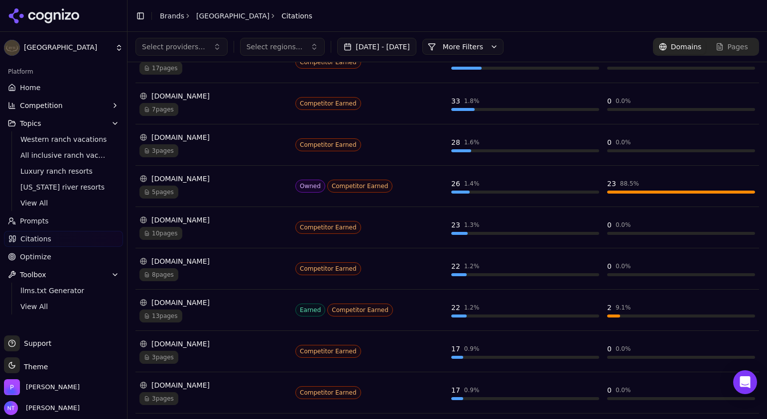
scroll to position [148, 0]
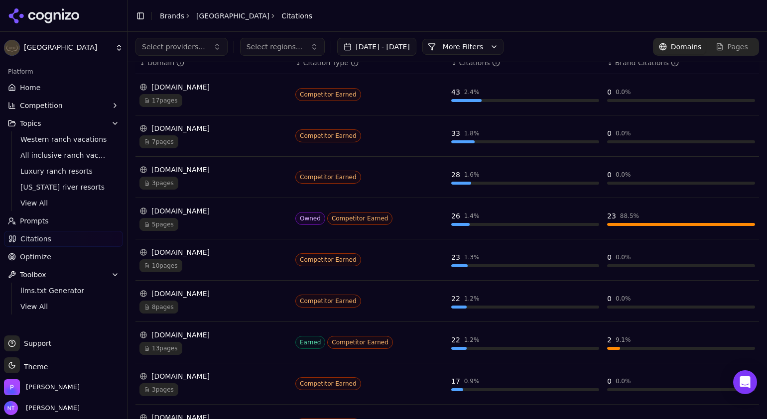
click at [171, 220] on span "5 pages" at bounding box center [158, 224] width 39 height 13
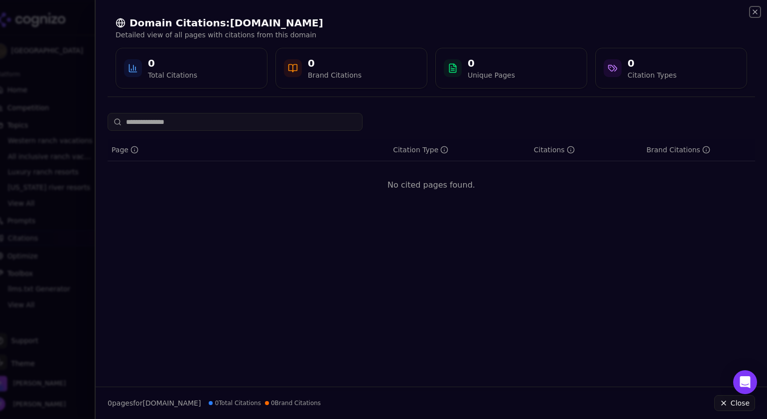
click at [755, 14] on icon "button" at bounding box center [755, 12] width 8 height 8
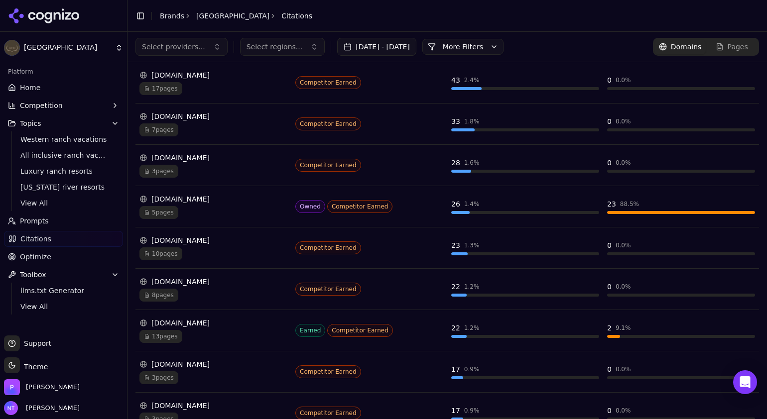
scroll to position [160, 0]
